Goal: Find specific page/section: Find specific page/section

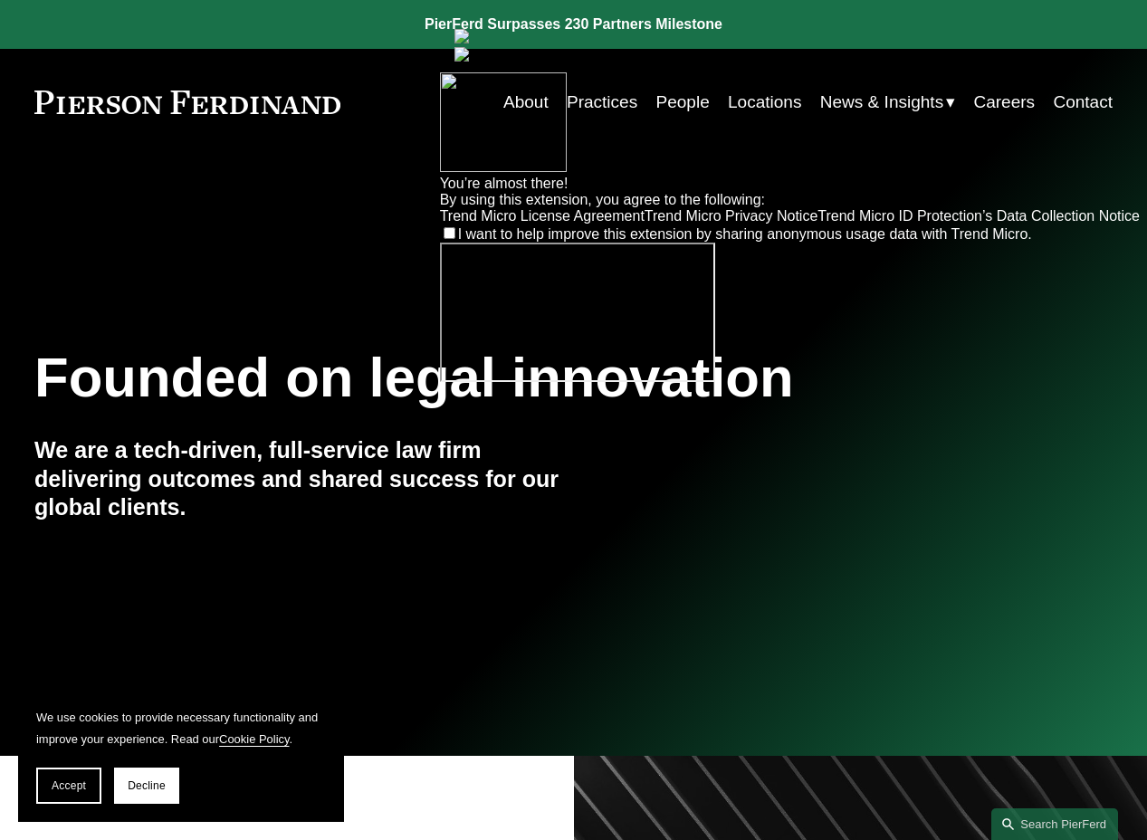
click at [469, 47] on img at bounding box center [462, 54] width 14 height 14
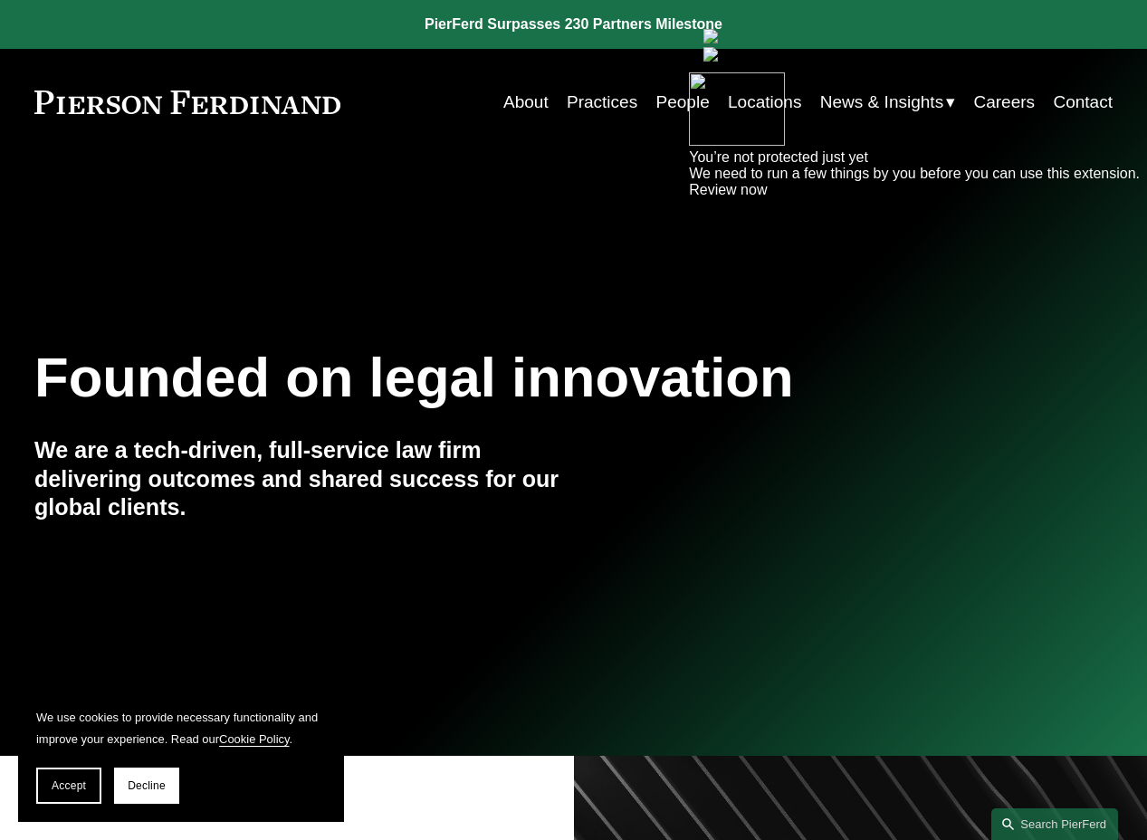
click at [718, 47] on img at bounding box center [711, 54] width 14 height 14
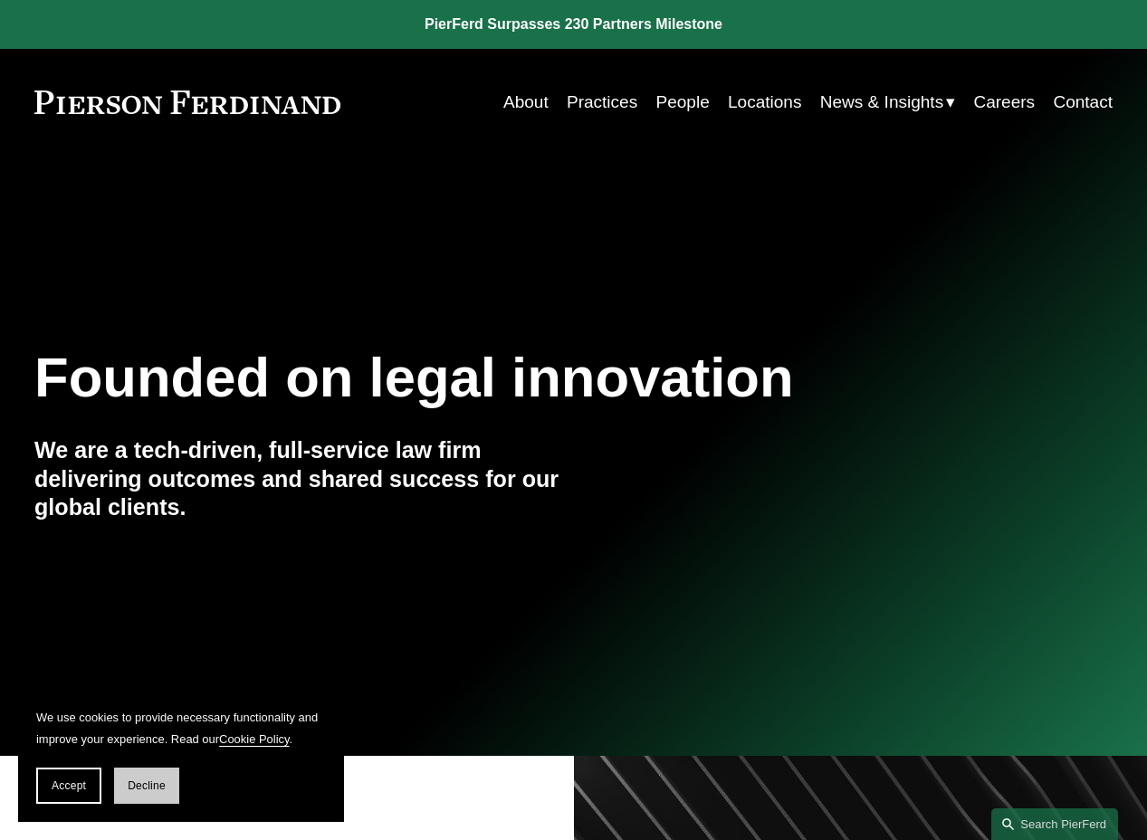
click at [126, 787] on button "Decline" at bounding box center [146, 786] width 65 height 36
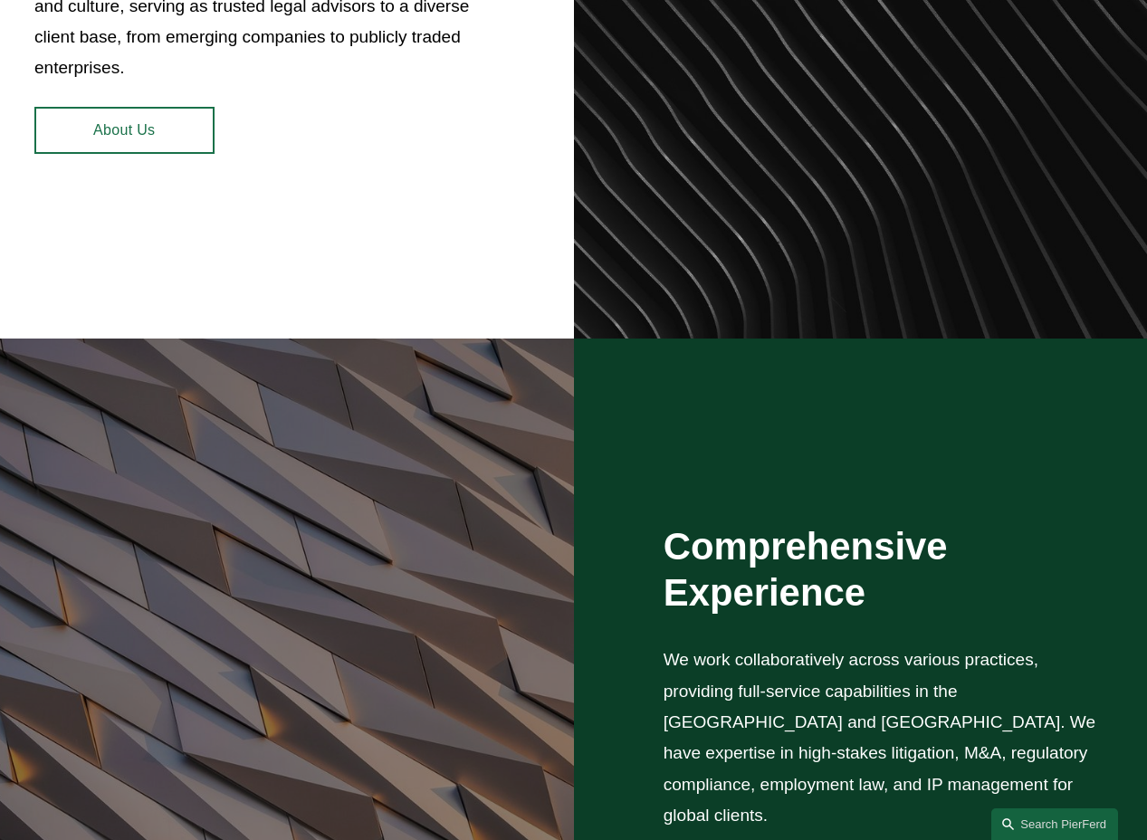
scroll to position [1268, 0]
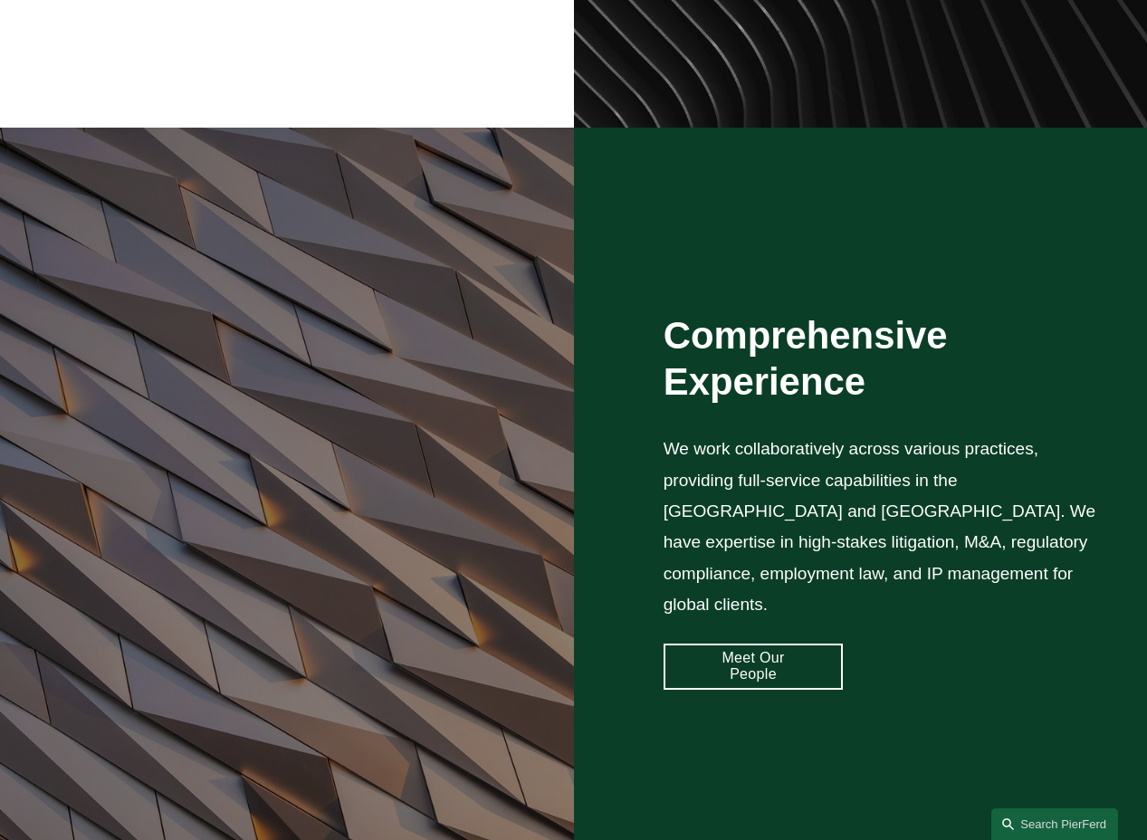
click at [559, 225] on div at bounding box center [287, 501] width 574 height 747
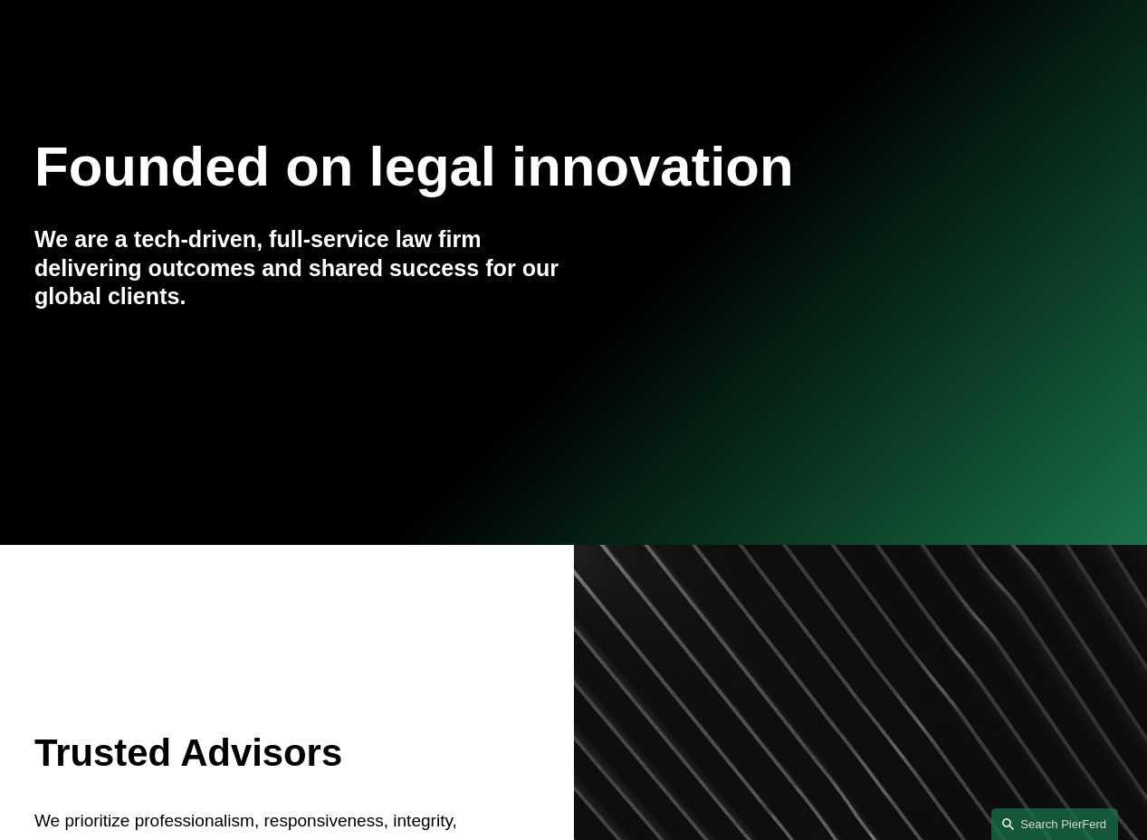
scroll to position [0, 0]
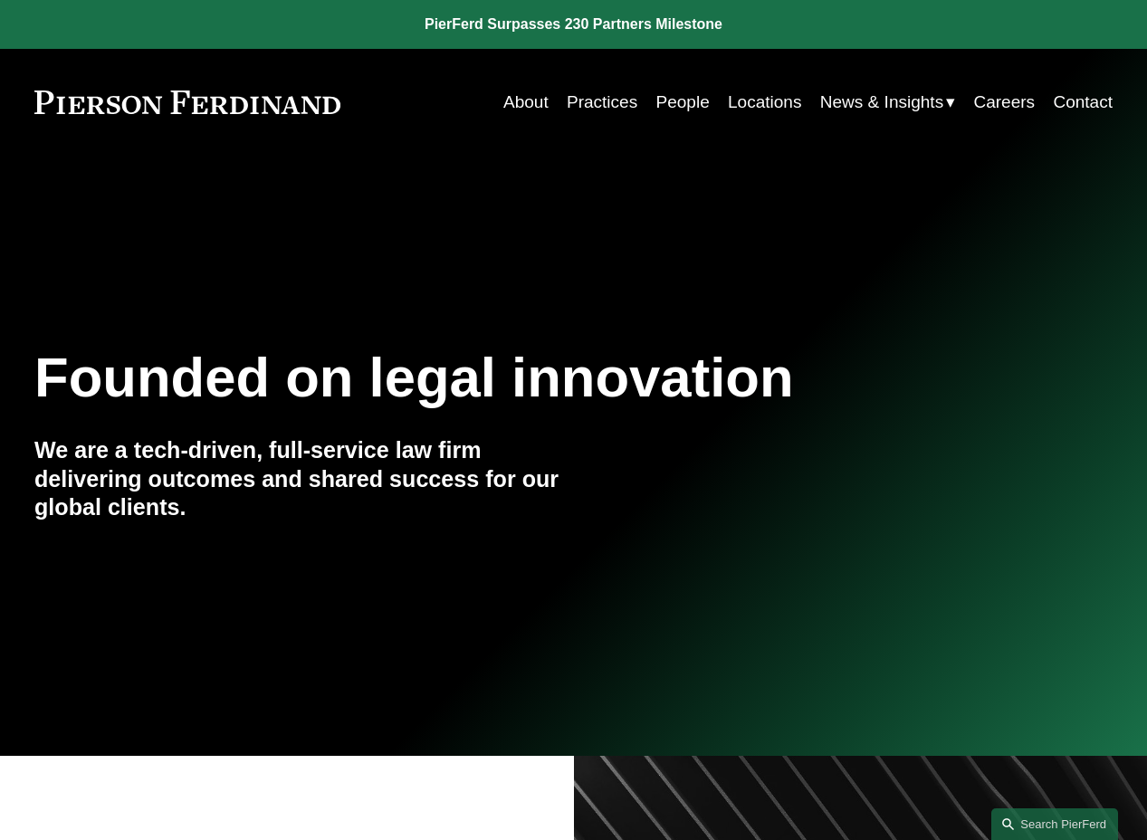
click at [686, 101] on link "People" at bounding box center [682, 102] width 53 height 34
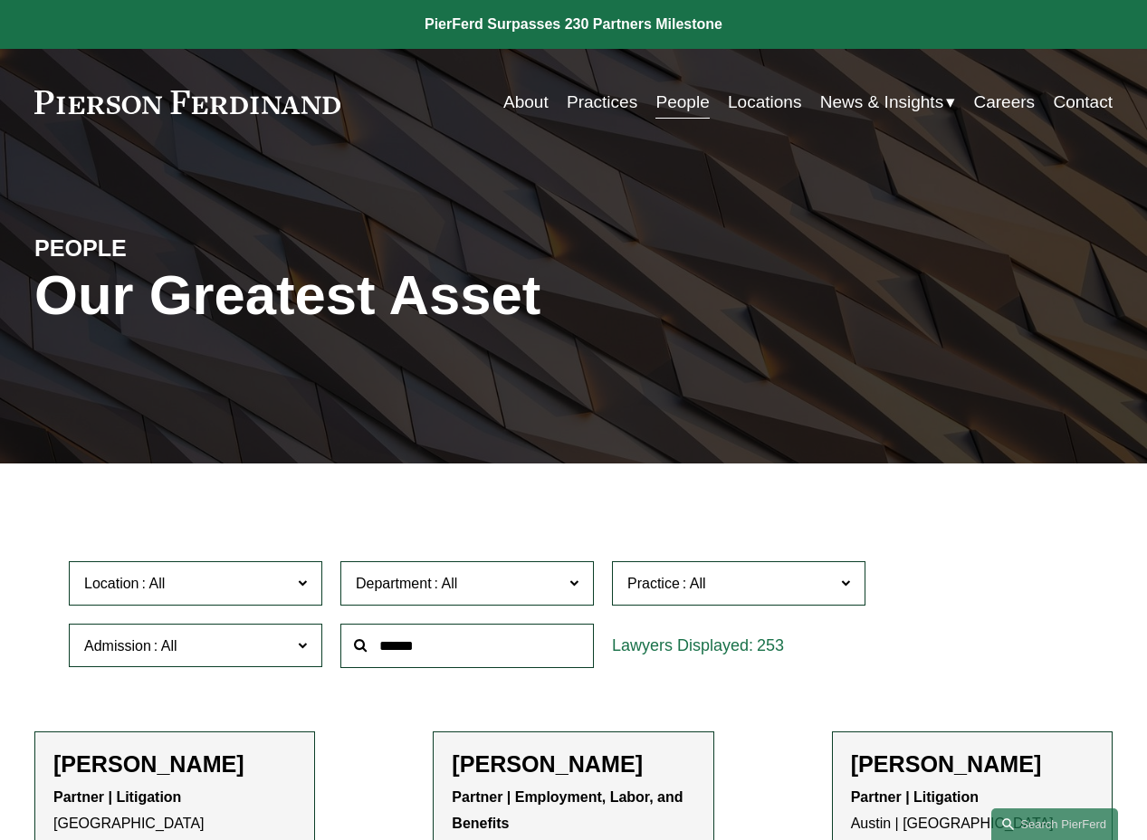
click at [763, 107] on link "Locations" at bounding box center [764, 102] width 73 height 34
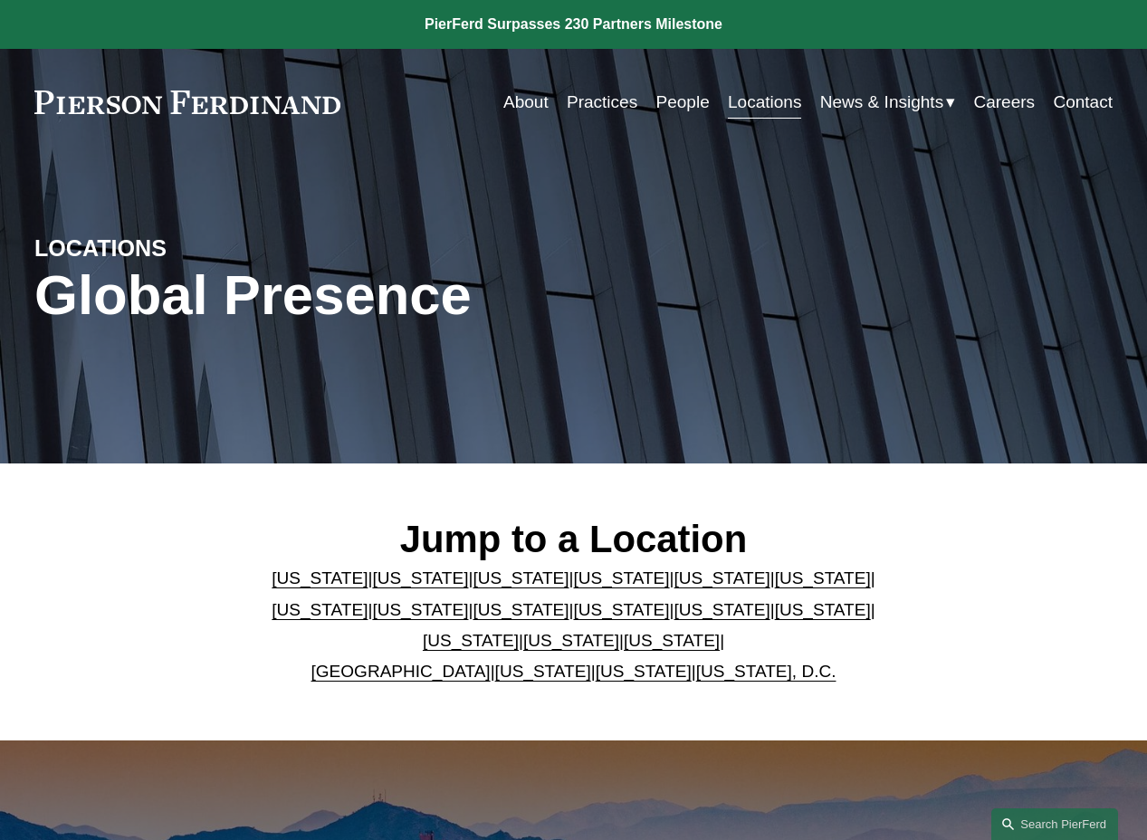
click at [482, 588] on link "[US_STATE]" at bounding box center [521, 578] width 96 height 19
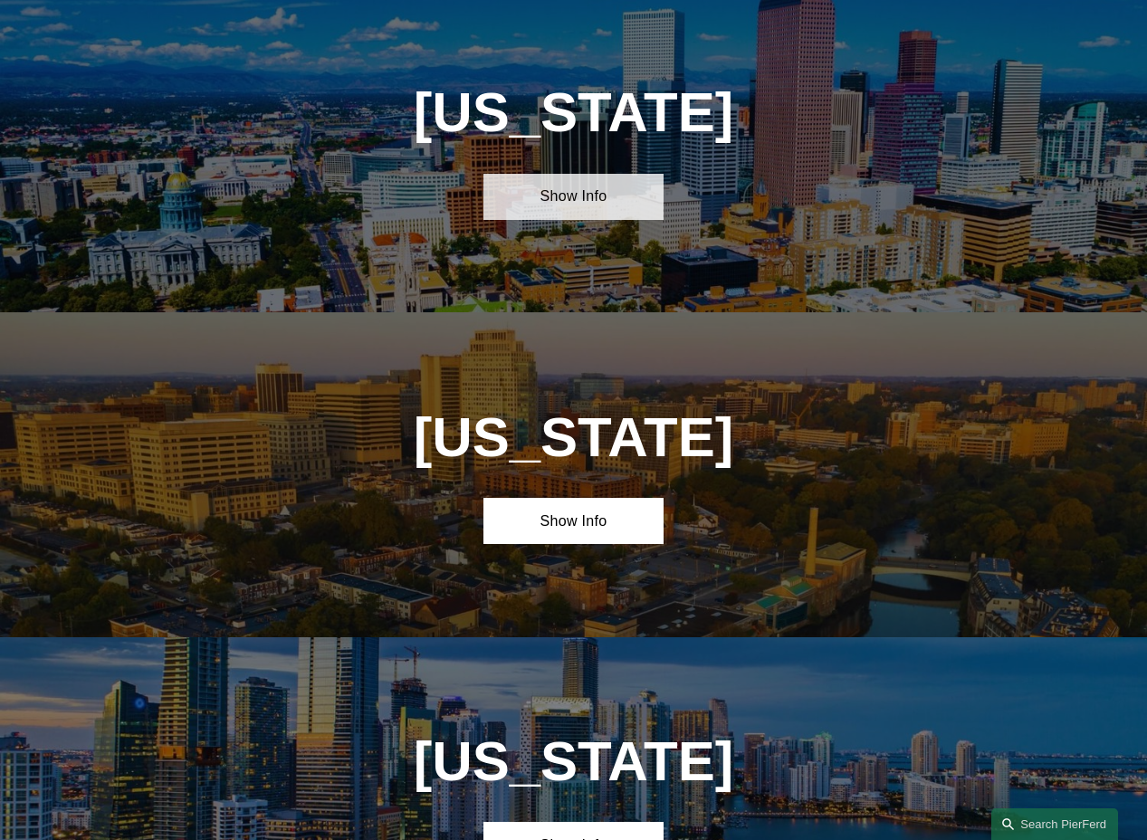
click at [568, 219] on link "Show Info" at bounding box center [574, 197] width 180 height 46
